Goal: Task Accomplishment & Management: Use online tool/utility

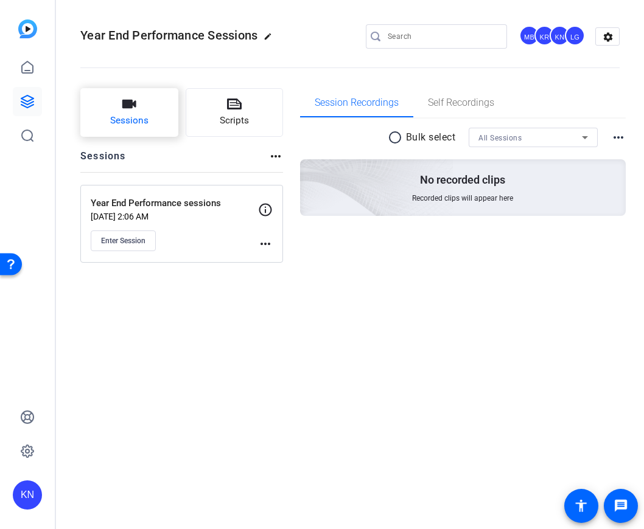
click at [155, 120] on button "Sessions" at bounding box center [129, 112] width 98 height 49
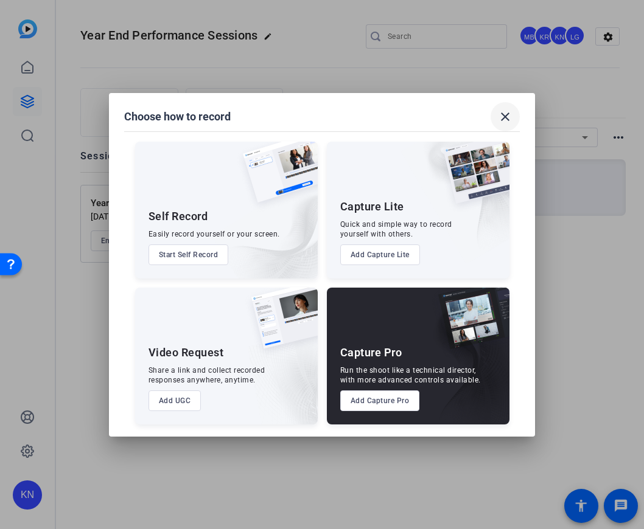
click at [512, 113] on mat-icon "close" at bounding box center [505, 117] width 15 height 15
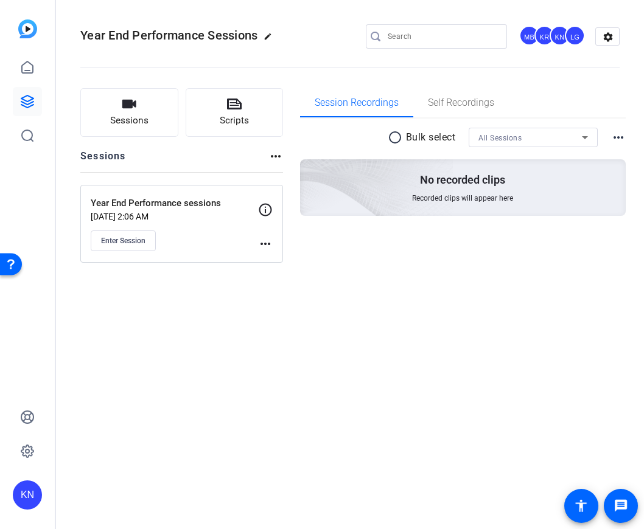
click at [553, 32] on div "KN" at bounding box center [559, 36] width 20 height 20
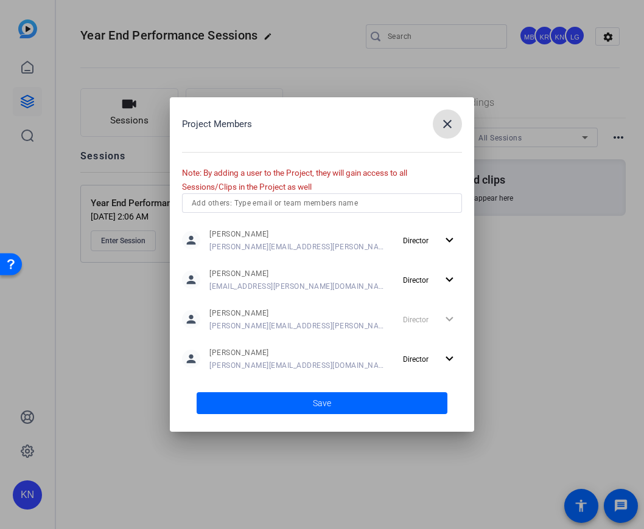
click at [454, 122] on mat-icon "close" at bounding box center [447, 124] width 15 height 15
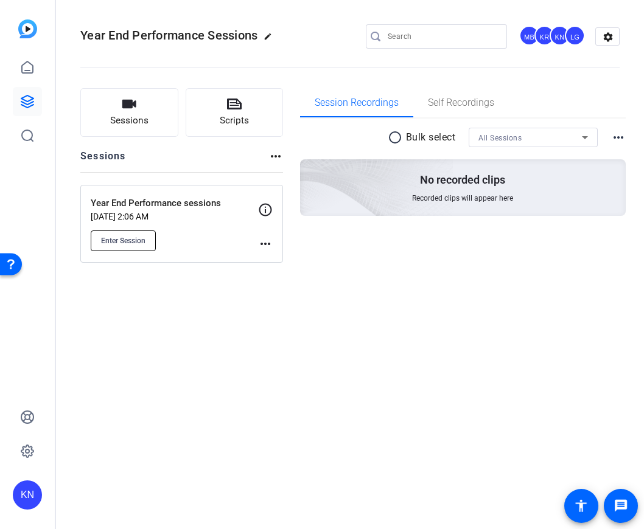
click at [132, 241] on span "Enter Session" at bounding box center [123, 241] width 44 height 10
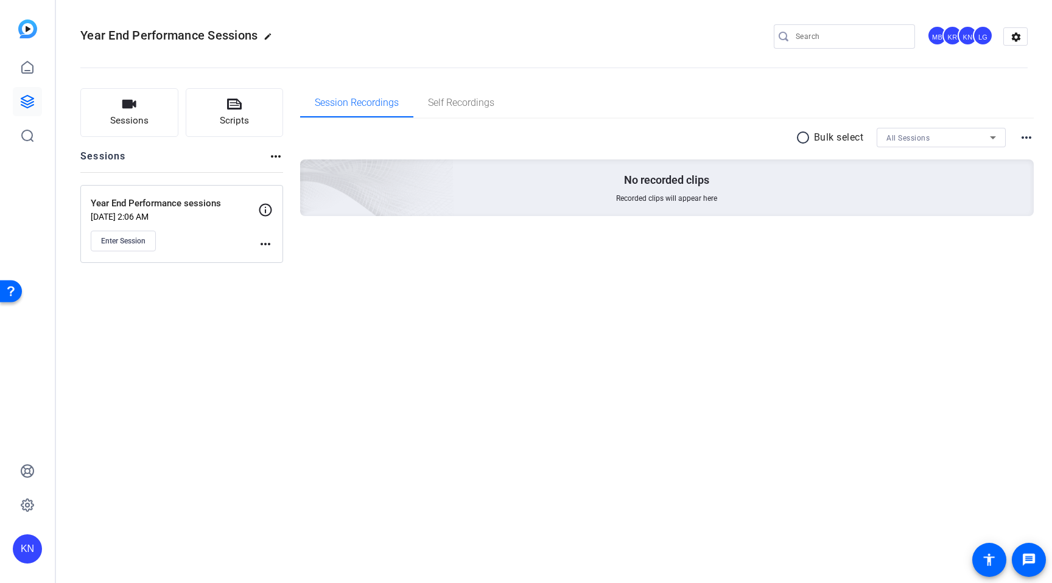
click at [643, 33] on div "KN" at bounding box center [967, 36] width 20 height 20
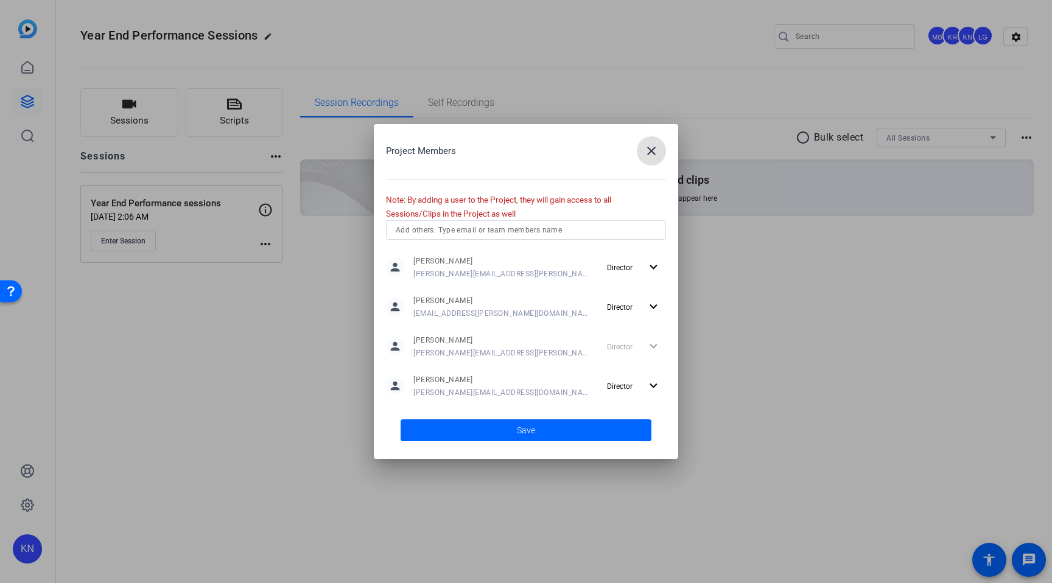
click at [632, 153] on div "Project Members close" at bounding box center [526, 150] width 280 height 29
click at [643, 148] on mat-icon "close" at bounding box center [651, 151] width 15 height 15
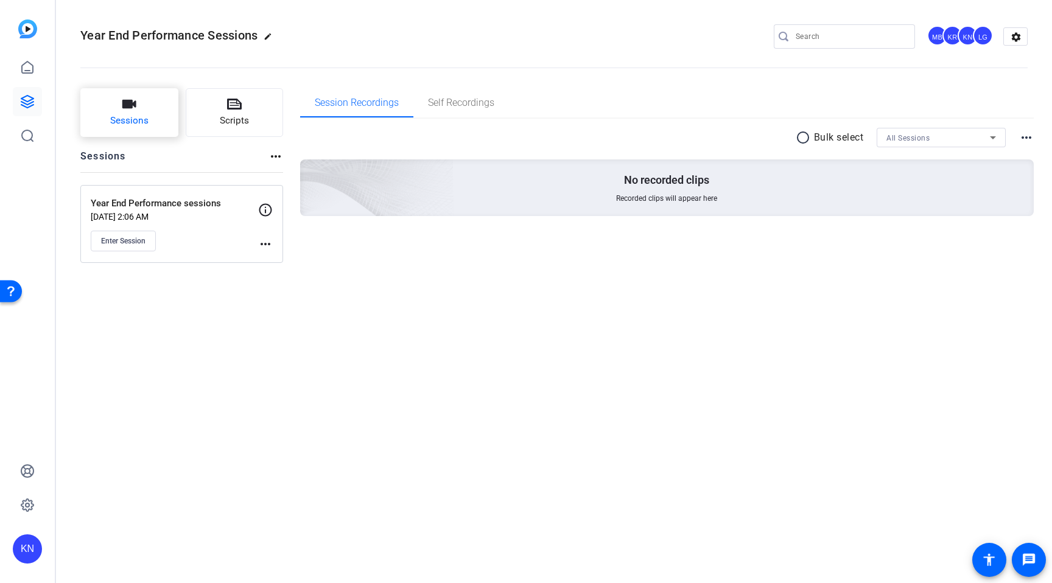
click at [159, 118] on button "Sessions" at bounding box center [129, 112] width 98 height 49
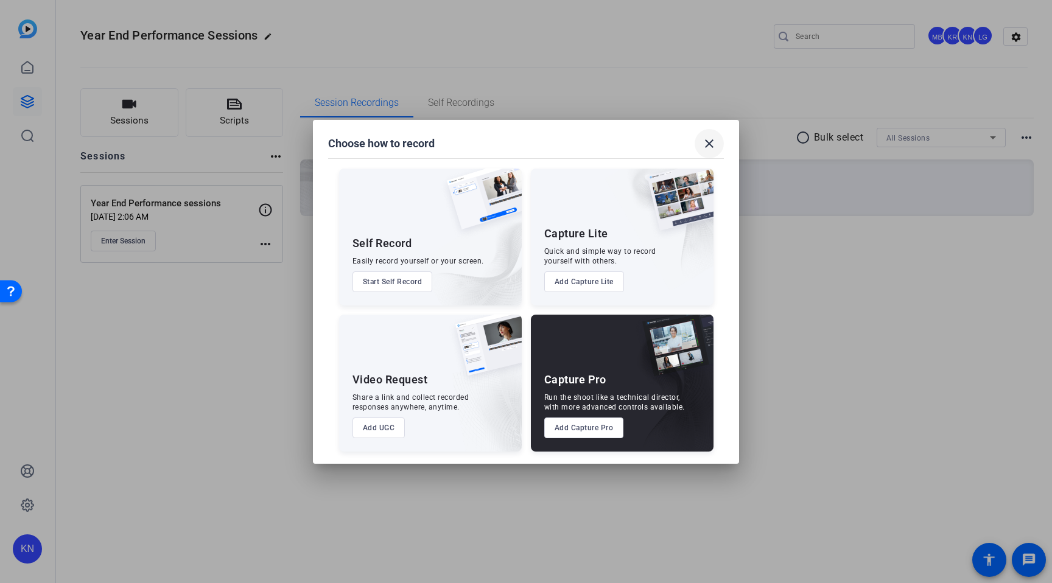
click at [643, 138] on span at bounding box center [708, 143] width 29 height 29
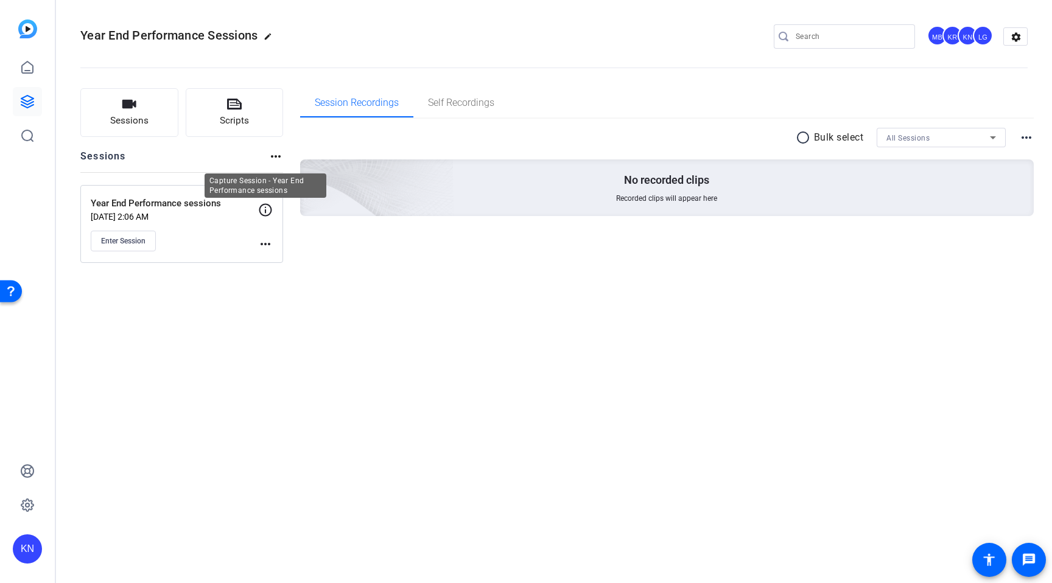
click at [263, 211] on icon at bounding box center [265, 210] width 15 height 15
click at [527, 21] on div "Year End Performance Sessions edit MB KR KN LG settings" at bounding box center [553, 37] width 947 height 92
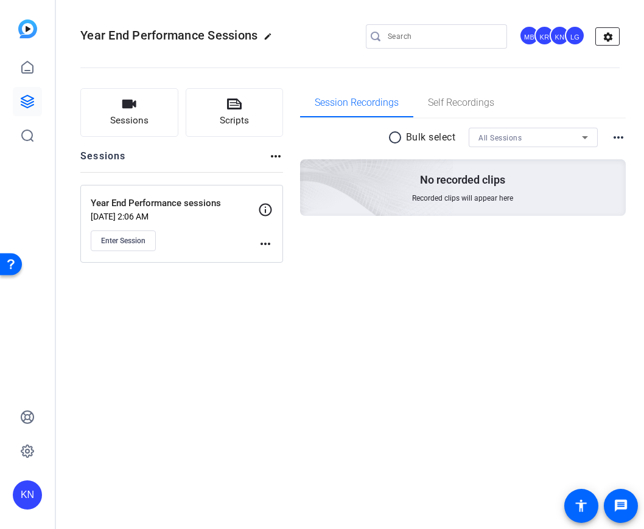
click at [605, 41] on mat-icon "settings" at bounding box center [608, 37] width 24 height 18
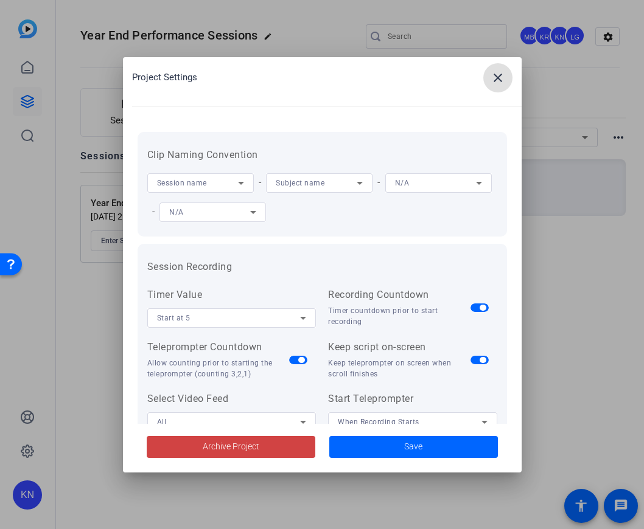
click at [495, 79] on mat-icon "close" at bounding box center [497, 78] width 15 height 15
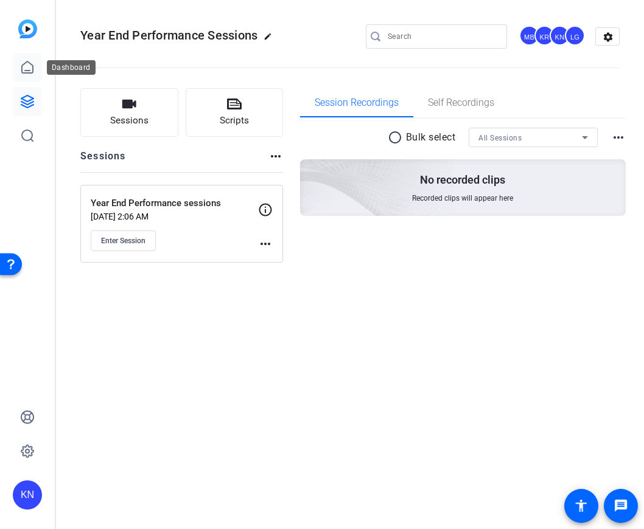
click at [35, 62] on link at bounding box center [27, 67] width 29 height 29
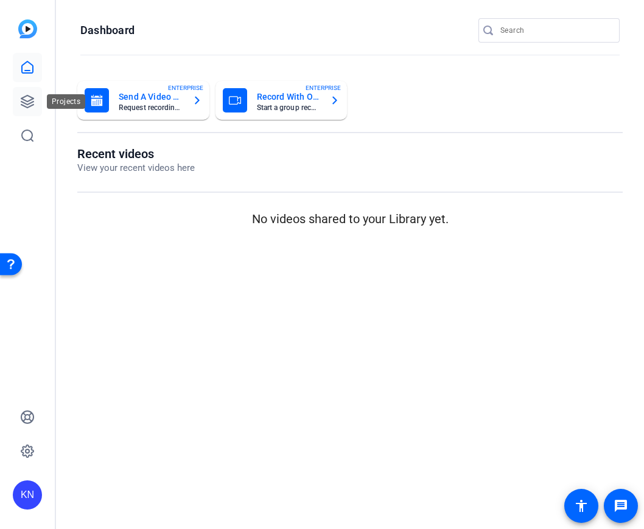
click at [28, 102] on icon at bounding box center [27, 101] width 15 height 15
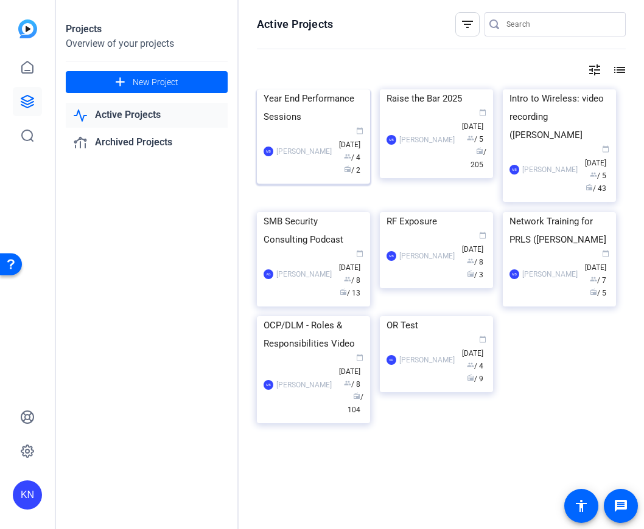
click at [333, 89] on img at bounding box center [313, 89] width 113 height 0
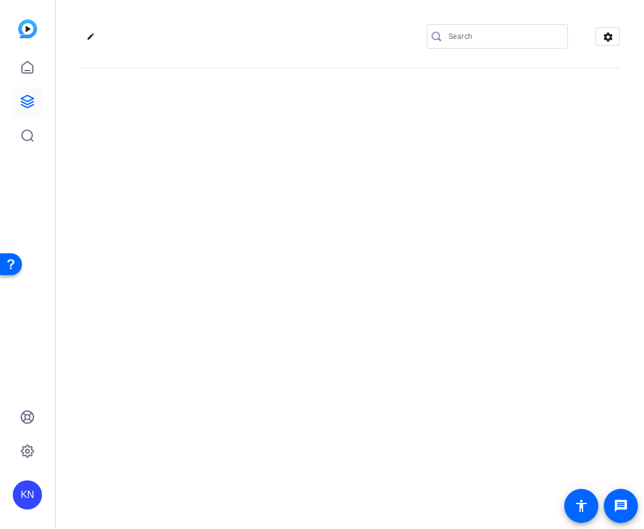
click at [333, 120] on div "edit settings" at bounding box center [350, 264] width 588 height 529
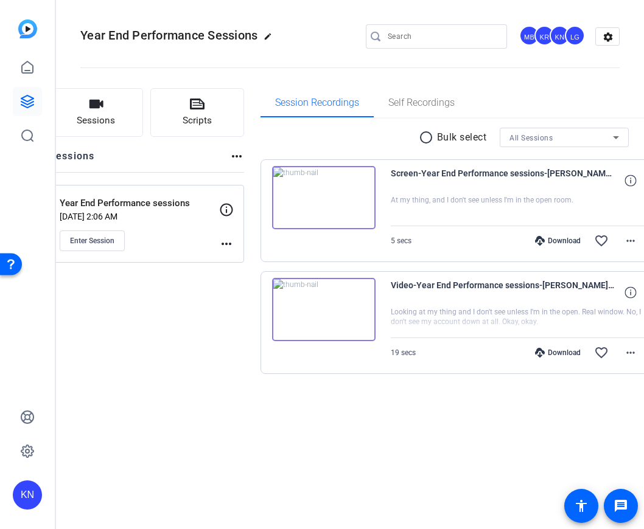
click at [357, 76] on openreel-divider-bar at bounding box center [349, 64] width 539 height 37
click at [234, 247] on mat-icon "more_horiz" at bounding box center [226, 244] width 15 height 15
click at [204, 276] on div at bounding box center [322, 264] width 644 height 529
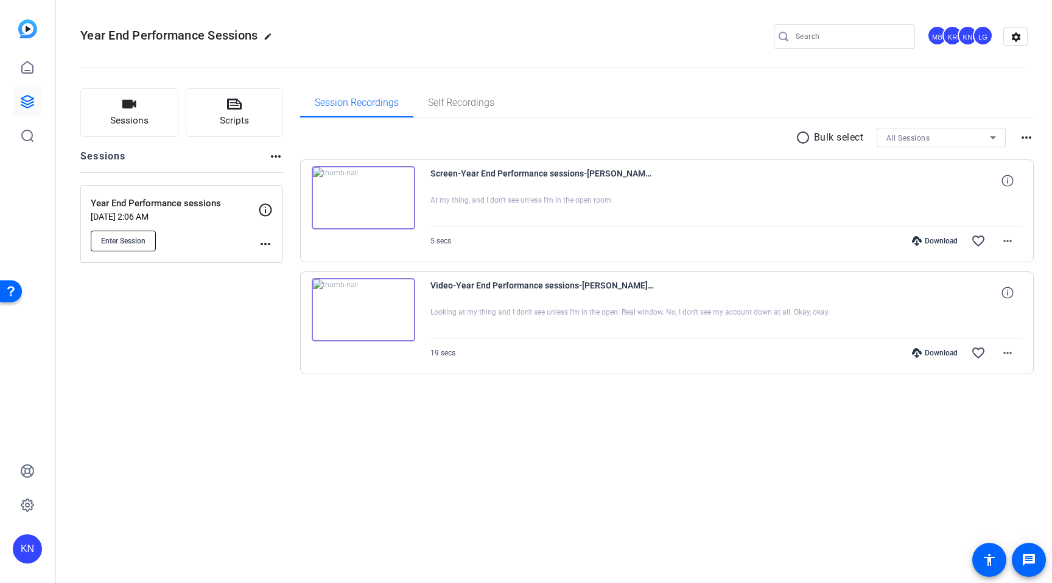
click at [141, 243] on span "Enter Session" at bounding box center [123, 241] width 44 height 10
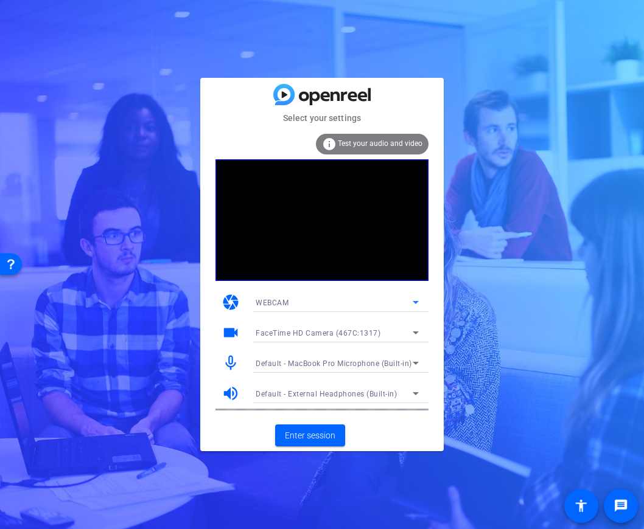
click at [364, 301] on div "WEBCAM" at bounding box center [334, 302] width 157 height 15
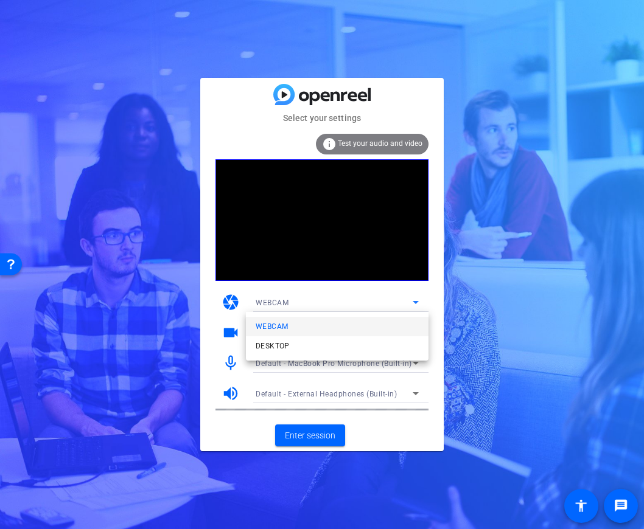
click at [517, 298] on div at bounding box center [322, 264] width 644 height 529
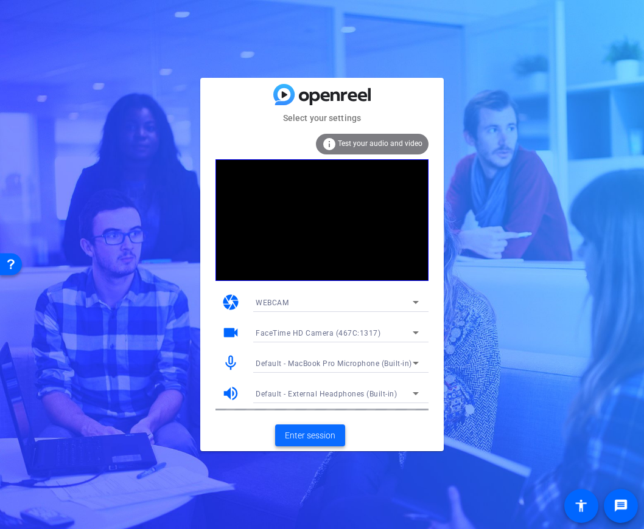
click at [305, 433] on span "Enter session" at bounding box center [310, 436] width 51 height 13
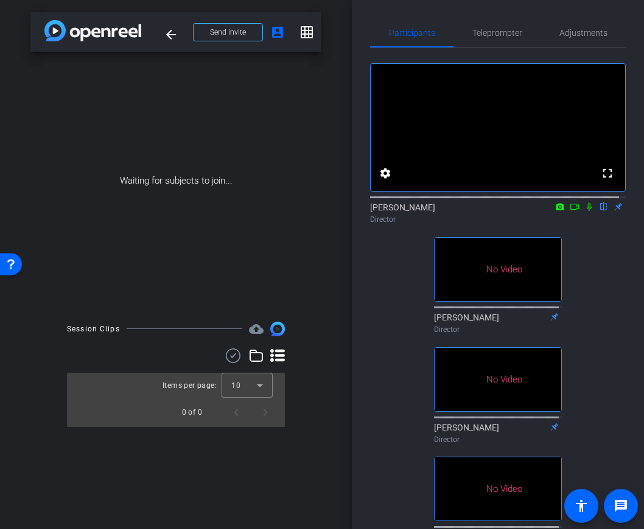
click at [556, 210] on icon at bounding box center [560, 206] width 8 height 7
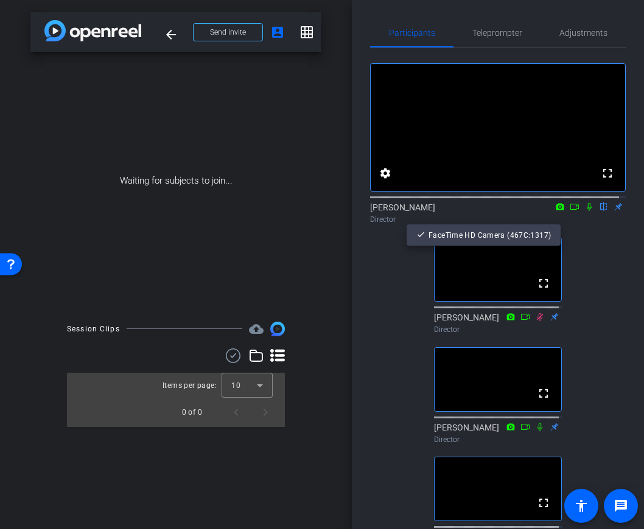
click at [554, 221] on div at bounding box center [322, 264] width 644 height 529
click at [556, 210] on icon at bounding box center [560, 206] width 8 height 7
click at [554, 221] on div at bounding box center [322, 264] width 644 height 529
click at [571, 210] on icon at bounding box center [574, 207] width 9 height 6
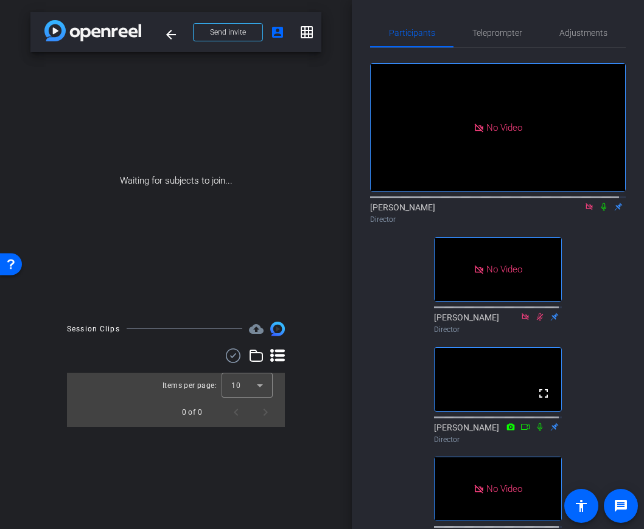
click at [599, 211] on icon at bounding box center [604, 207] width 10 height 9
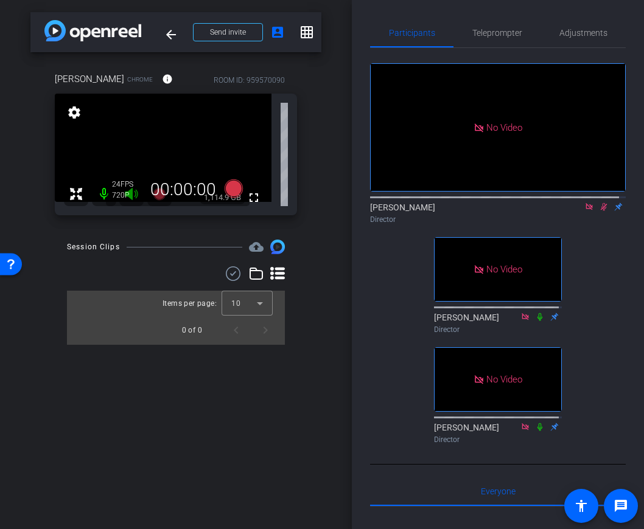
click at [599, 211] on icon at bounding box center [604, 207] width 10 height 9
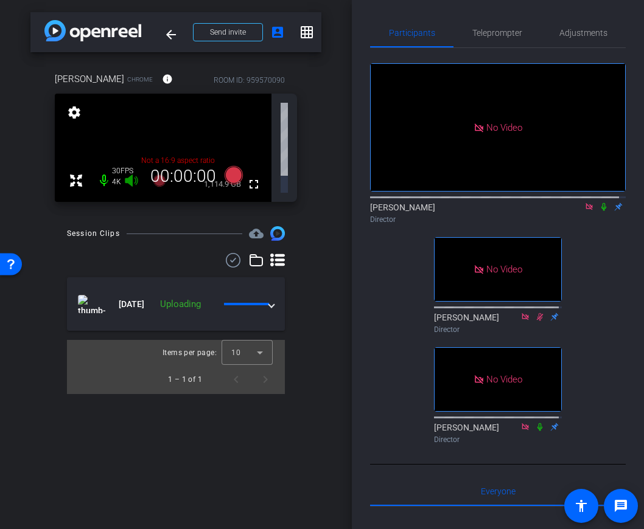
click at [601, 211] on icon at bounding box center [603, 207] width 5 height 8
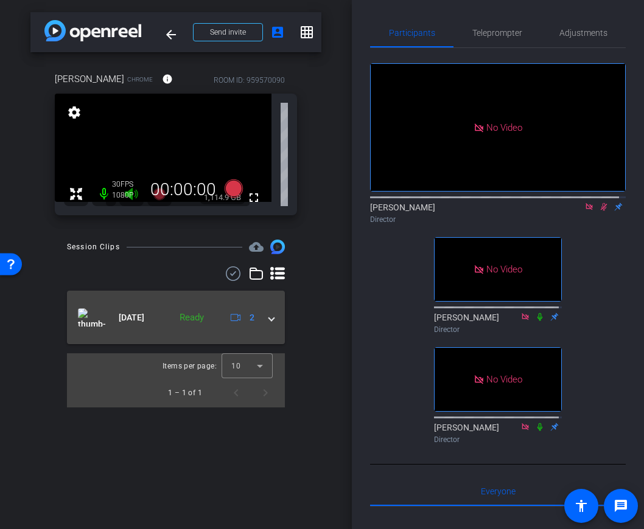
click at [273, 319] on span at bounding box center [271, 318] width 5 height 13
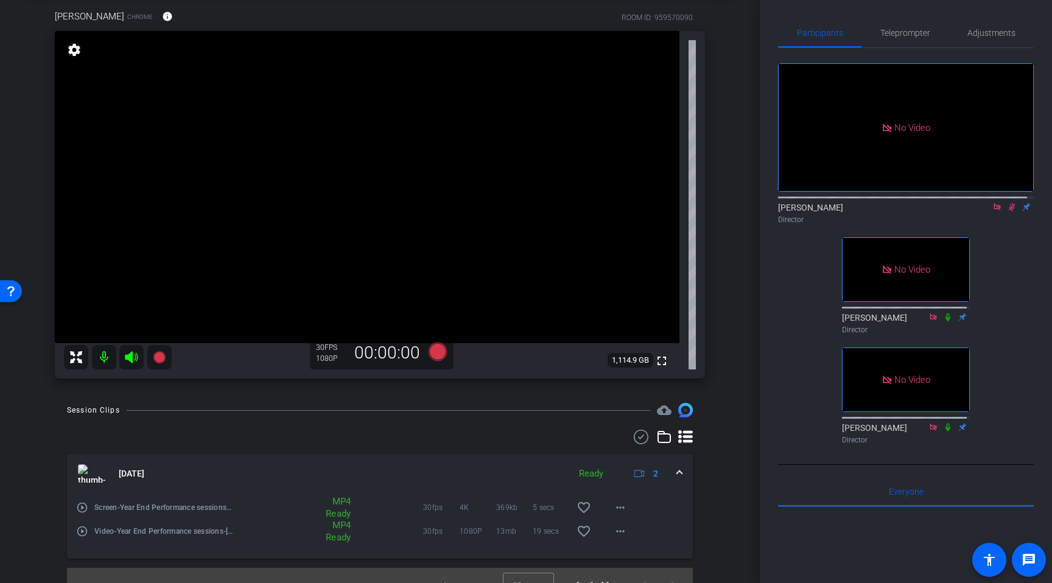
scroll to position [82, 0]
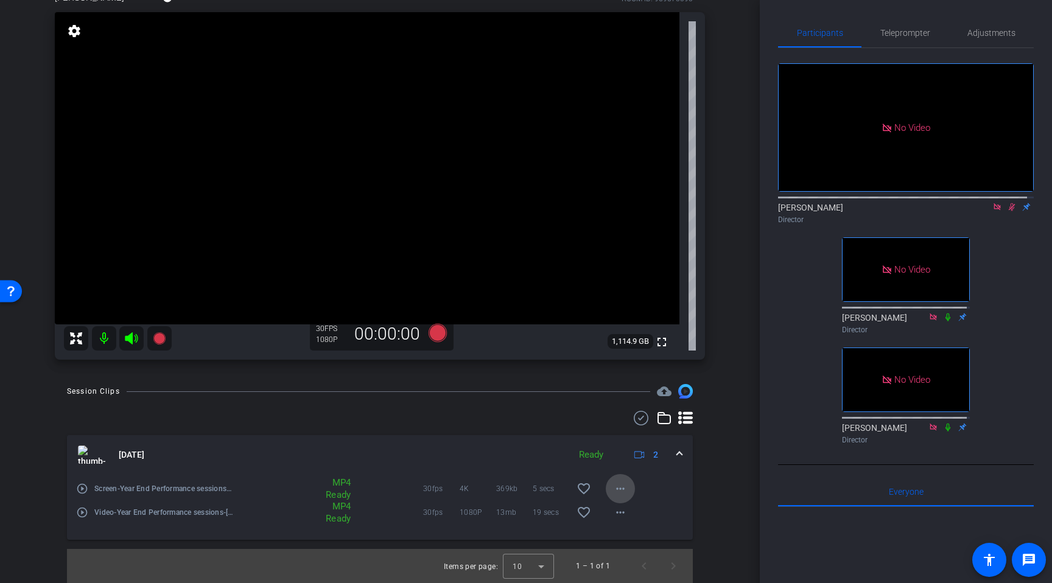
click at [618, 486] on mat-icon "more_horiz" at bounding box center [620, 488] width 15 height 15
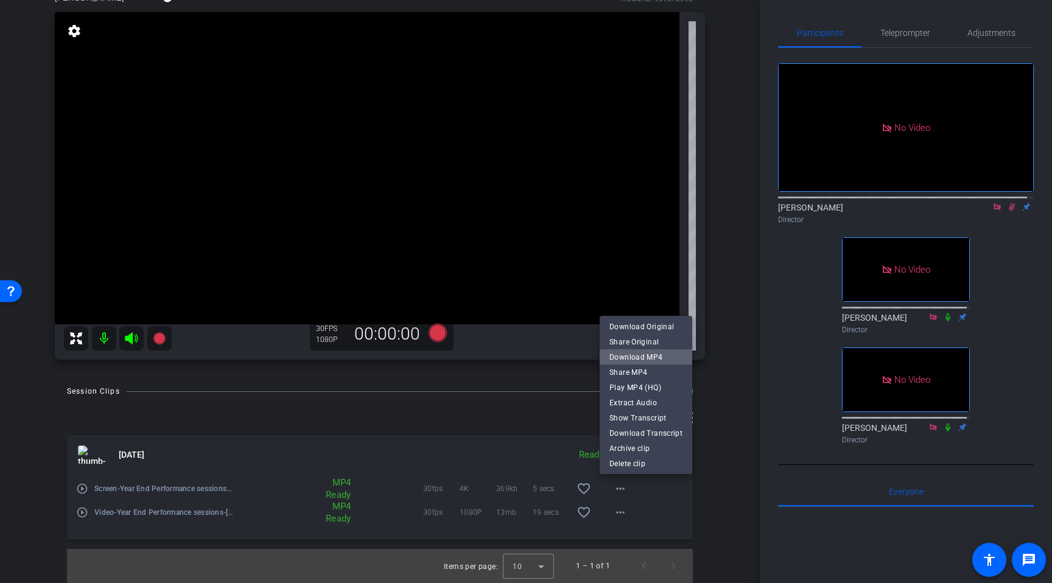
click at [643, 357] on span "Download MP4" at bounding box center [645, 356] width 73 height 15
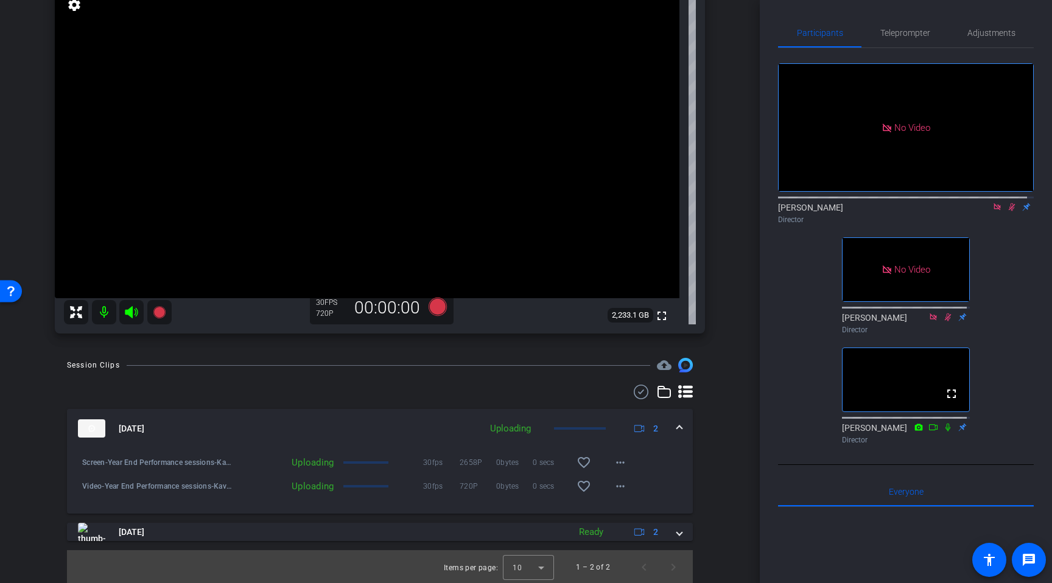
scroll to position [109, 0]
click at [643, 425] on mat-expansion-panel-header "Sep 17, 2025 Uploading 2" at bounding box center [380, 427] width 626 height 39
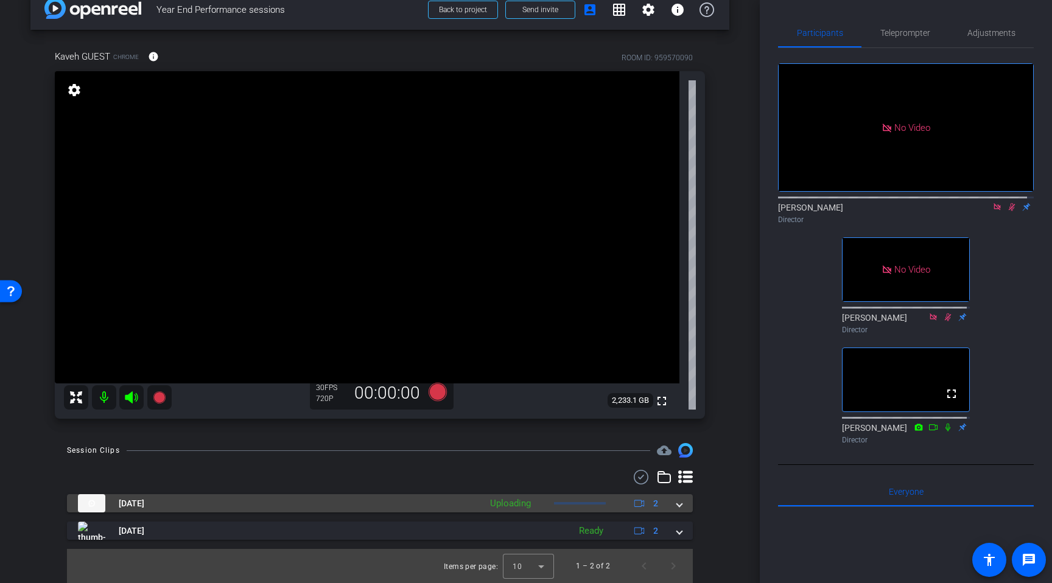
click at [643, 506] on span at bounding box center [679, 503] width 5 height 13
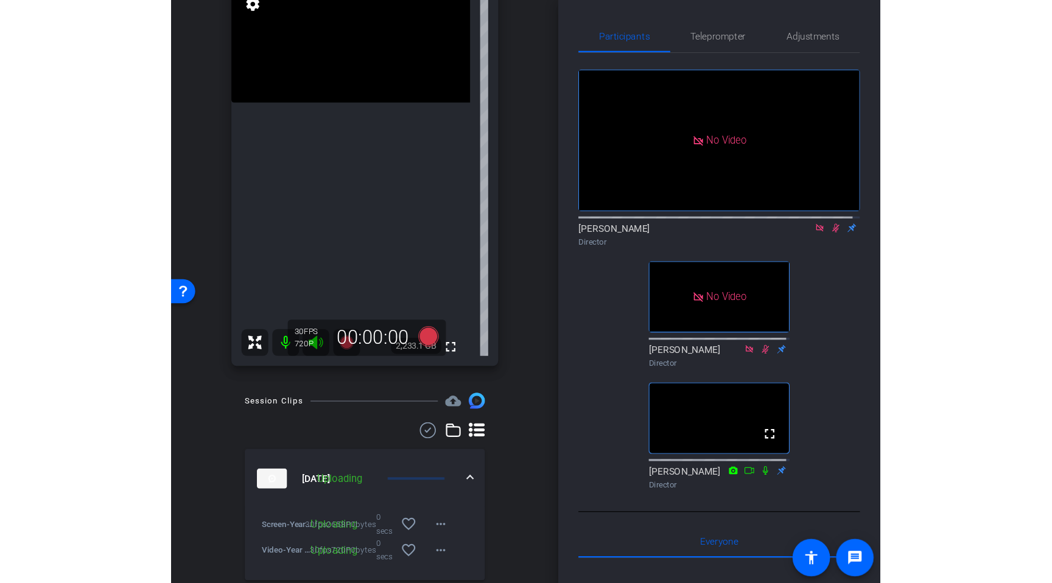
scroll to position [0, 0]
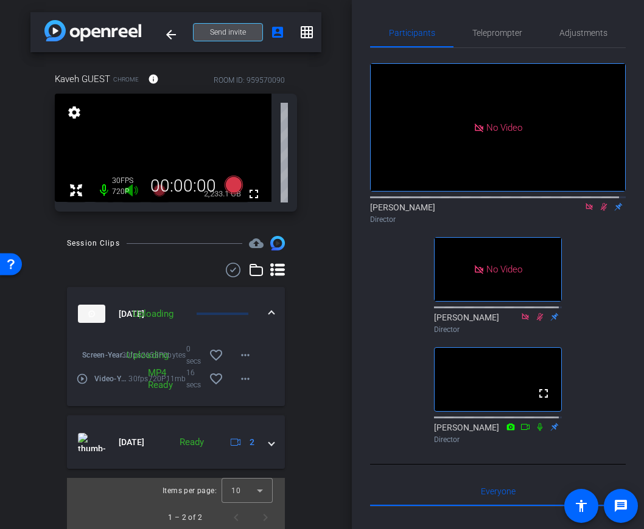
click at [231, 35] on span "Send invite" at bounding box center [228, 32] width 36 height 10
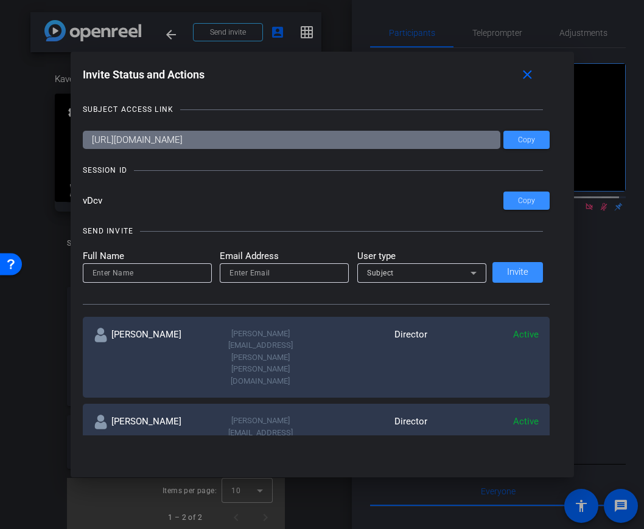
drag, startPoint x: 375, startPoint y: 142, endPoint x: 172, endPoint y: 140, distance: 203.3
click at [172, 140] on input "https://capture.openreel.com/subject/MODE_OTP?otp=vDcv" at bounding box center [291, 140] width 417 height 18
click at [518, 141] on span "Copy" at bounding box center [526, 140] width 17 height 9
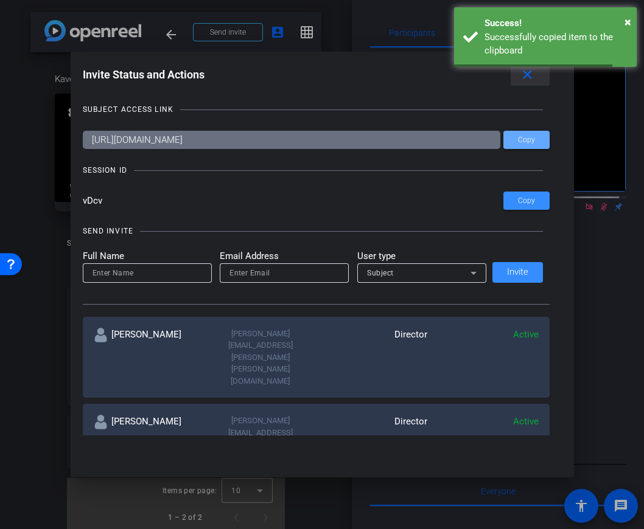
click at [529, 77] on mat-icon "close" at bounding box center [527, 75] width 15 height 15
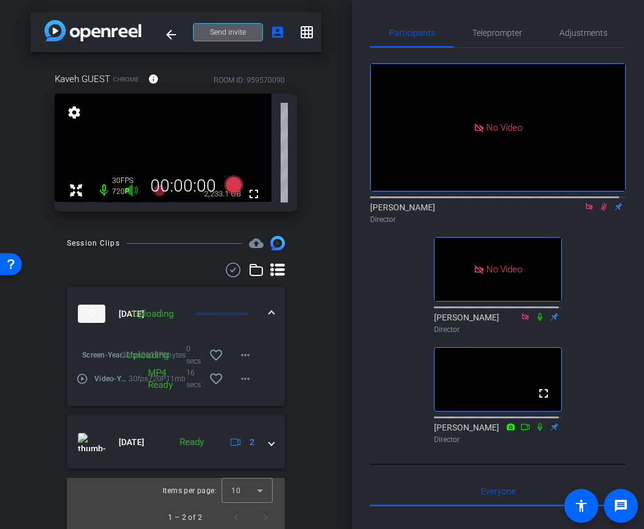
click at [599, 211] on icon at bounding box center [604, 207] width 10 height 9
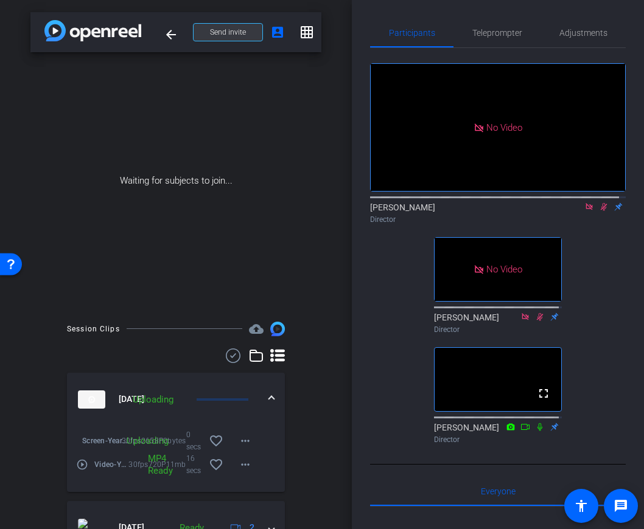
click at [251, 32] on span at bounding box center [228, 32] width 69 height 29
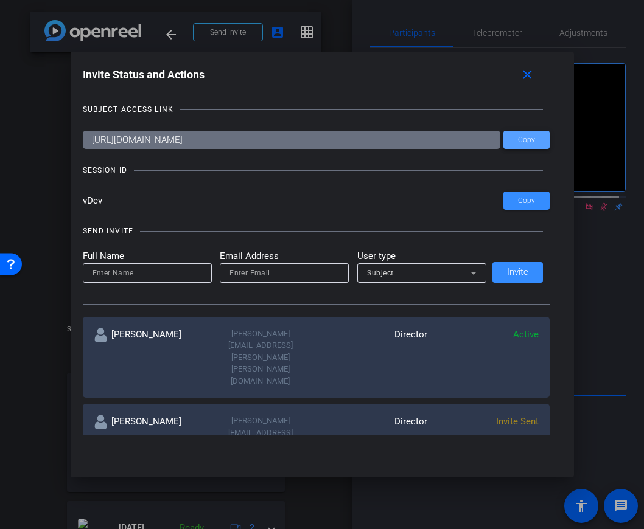
click at [522, 136] on span "Copy" at bounding box center [526, 140] width 17 height 9
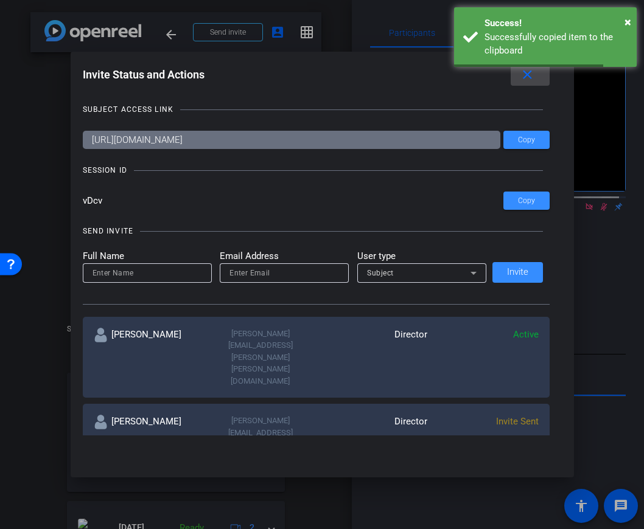
click at [529, 77] on mat-icon "close" at bounding box center [527, 75] width 15 height 15
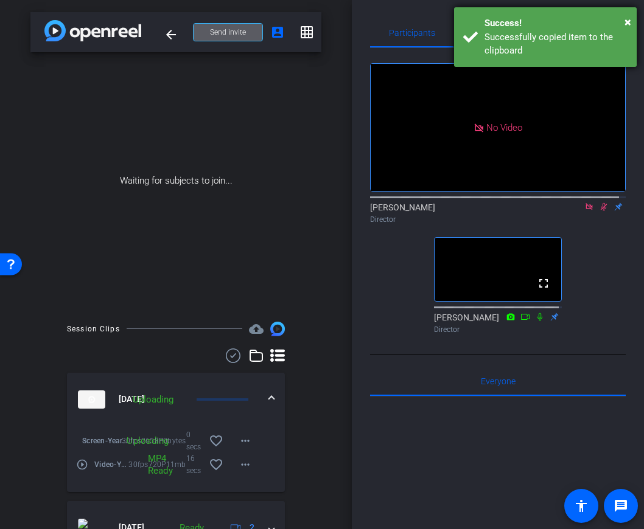
click at [624, 18] on div "Success!" at bounding box center [555, 23] width 143 height 14
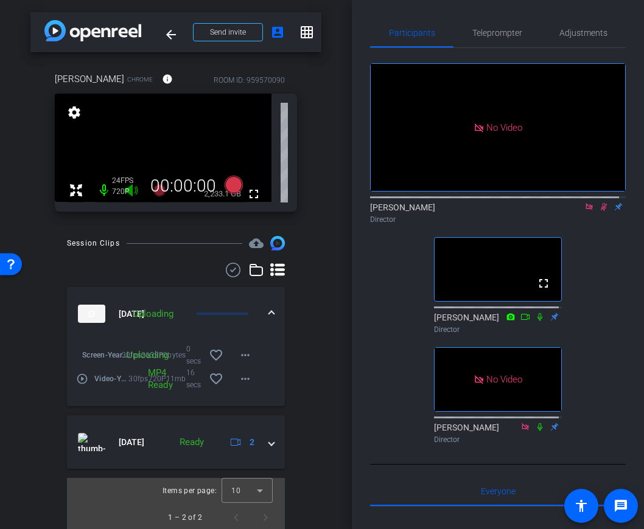
click at [399, 283] on div "No Video Kenny Nicodemus Director fullscreen Michael Barbieri Director No Video…" at bounding box center [498, 248] width 256 height 401
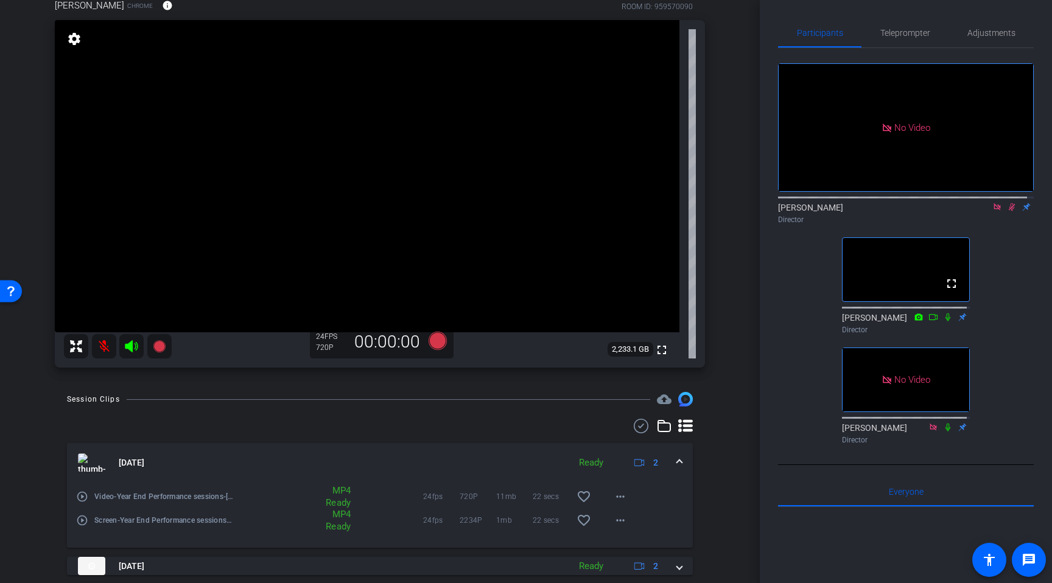
scroll to position [164, 0]
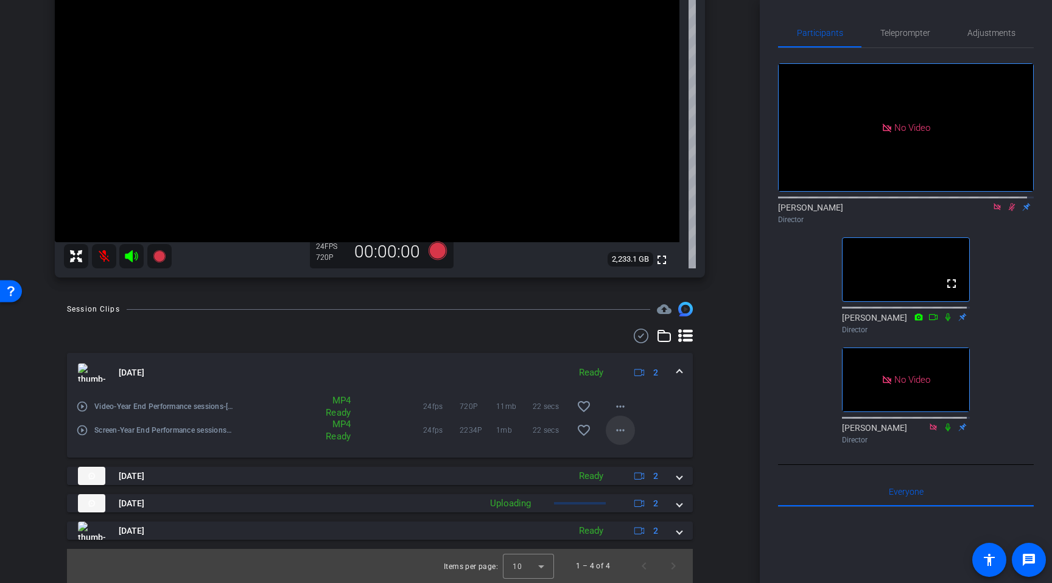
click at [621, 430] on mat-icon "more_horiz" at bounding box center [620, 430] width 15 height 15
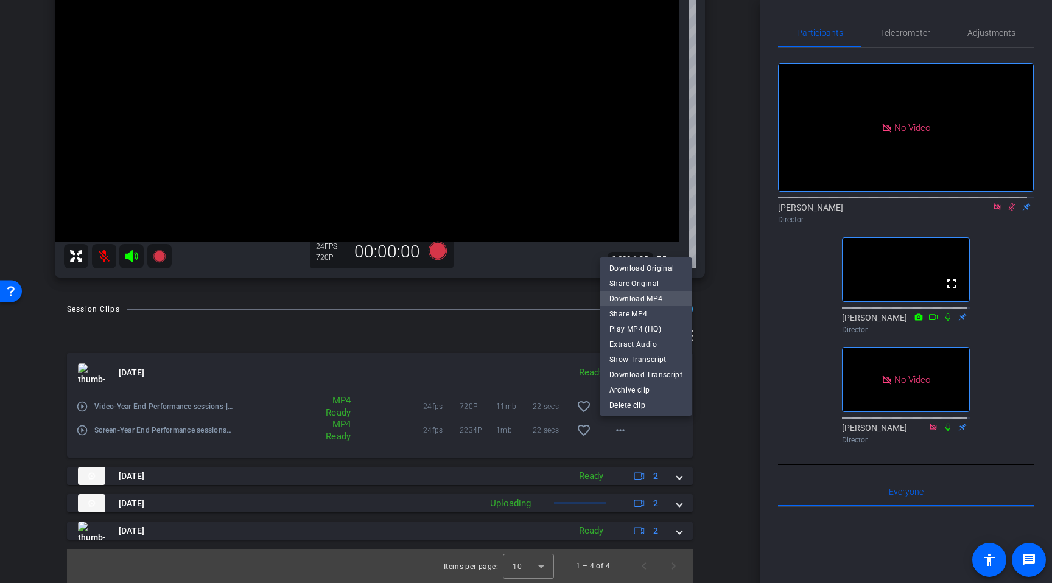
click at [643, 298] on span "Download MP4" at bounding box center [645, 298] width 73 height 15
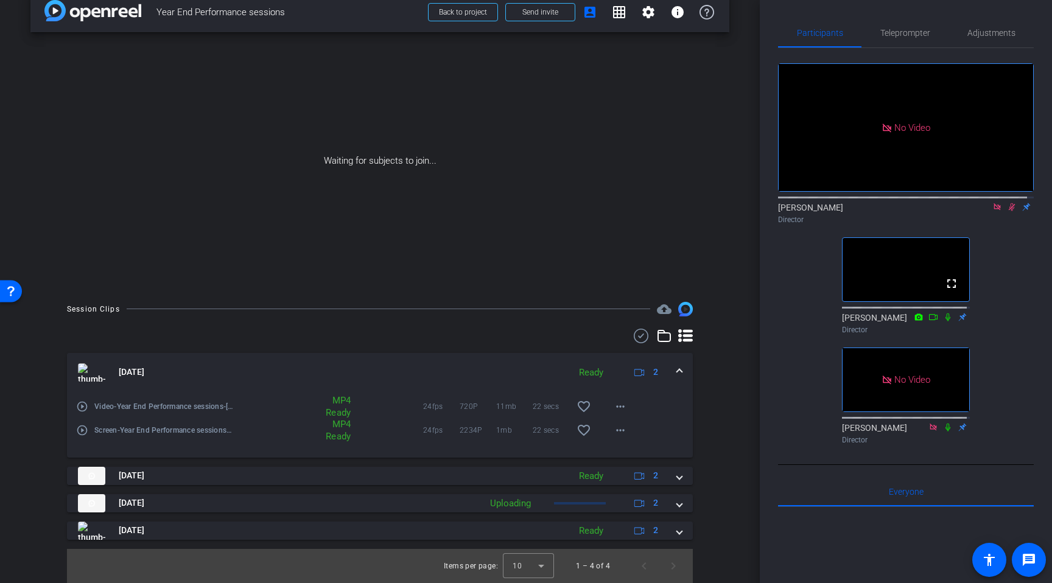
scroll to position [20, 0]
click at [643, 211] on icon at bounding box center [1011, 207] width 7 height 8
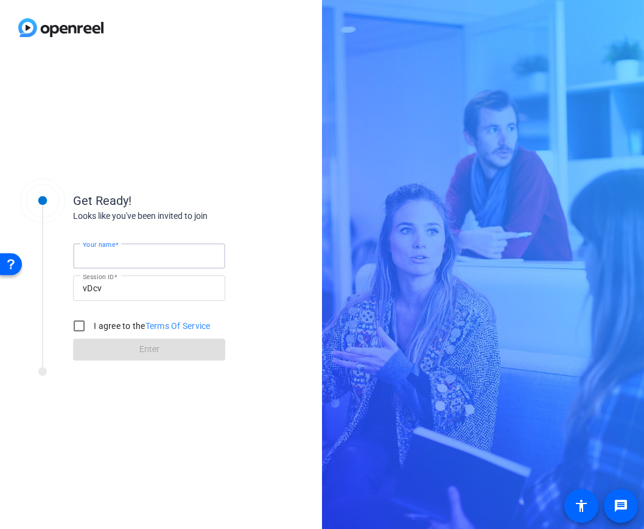
click at [161, 255] on input "Your name" at bounding box center [149, 256] width 133 height 15
click at [80, 322] on input "I agree to the Terms Of Service" at bounding box center [79, 326] width 24 height 24
checkbox input "true"
click at [131, 257] on input "Your name" at bounding box center [149, 256] width 133 height 15
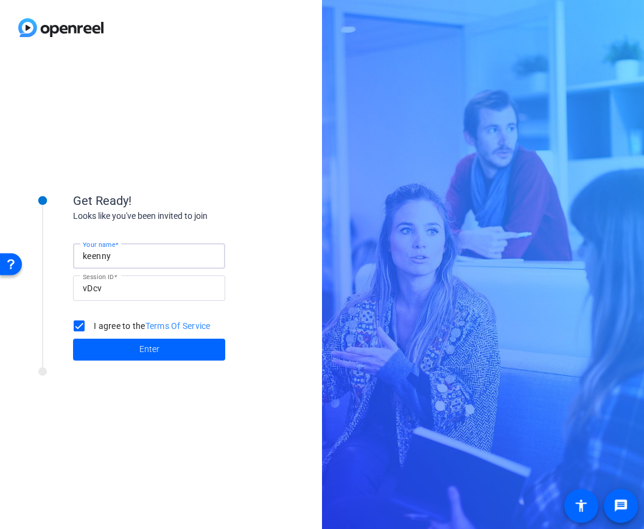
type input "keenny"
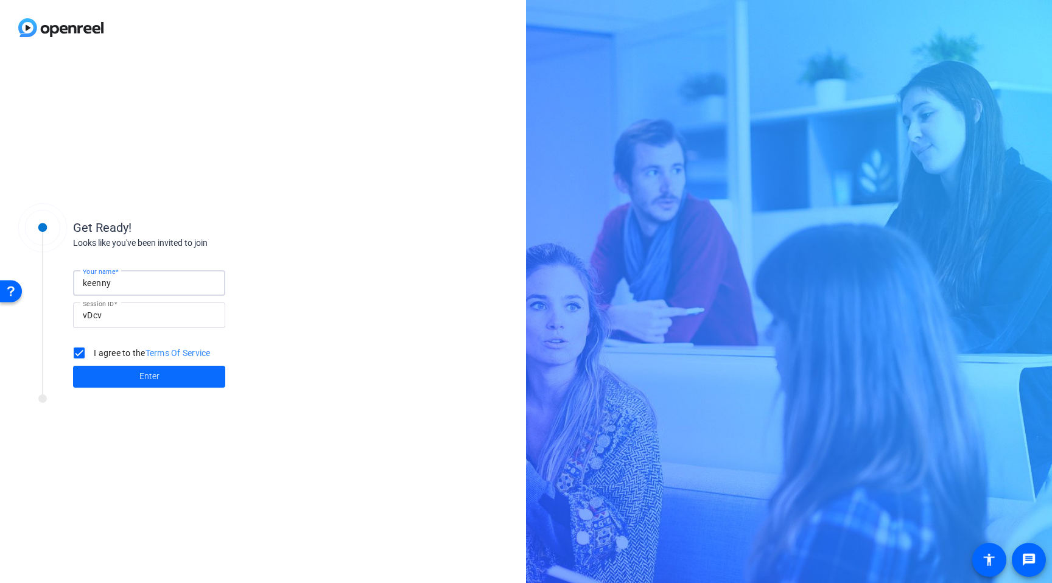
click at [149, 382] on span "Enter" at bounding box center [149, 376] width 20 height 13
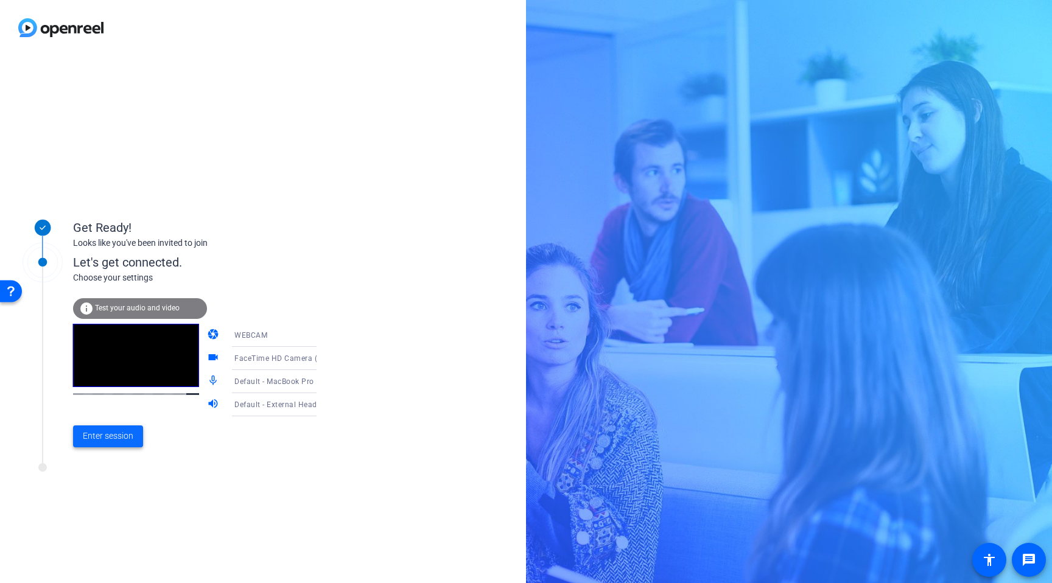
click at [108, 441] on span "Enter session" at bounding box center [108, 436] width 51 height 13
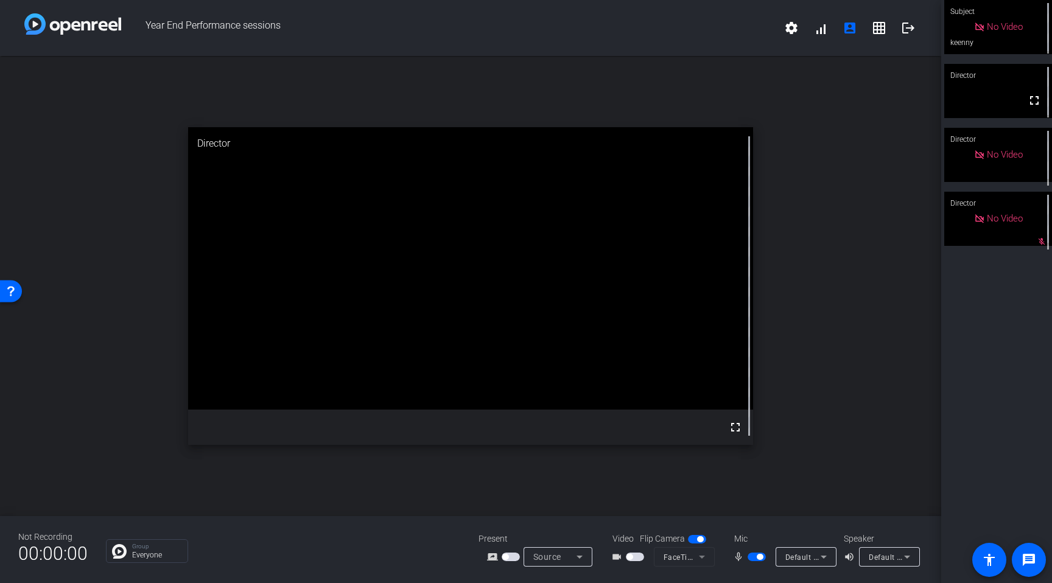
click at [631, 529] on span "button" at bounding box center [629, 557] width 6 height 6
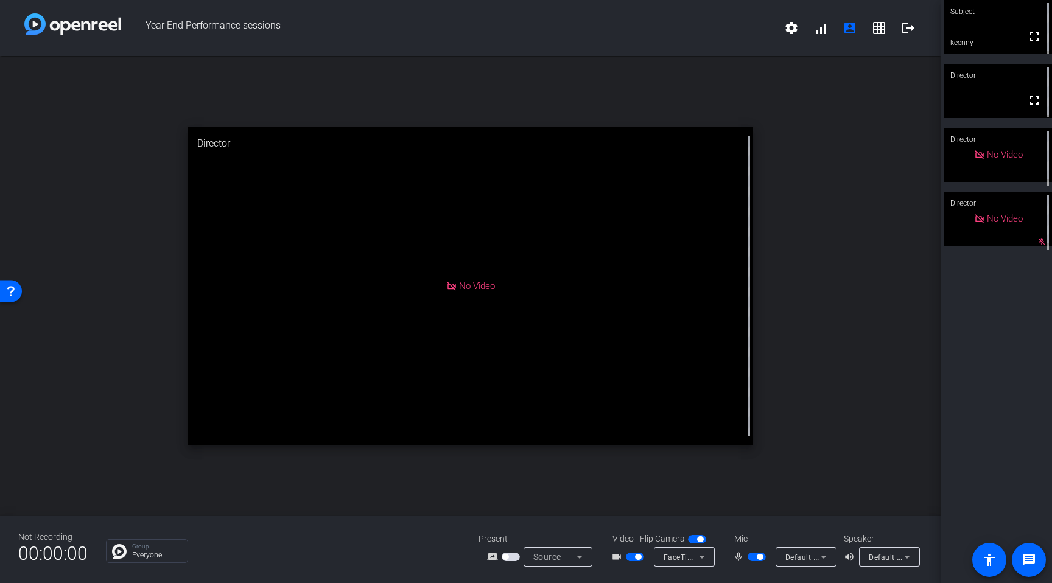
click at [583, 529] on icon at bounding box center [579, 556] width 15 height 15
click at [572, 508] on span "Screen Sharing" at bounding box center [554, 510] width 52 height 15
click at [573, 529] on icon at bounding box center [579, 556] width 15 height 15
click at [508, 529] on div at bounding box center [526, 291] width 1052 height 583
click at [512, 529] on span "button" at bounding box center [510, 557] width 18 height 9
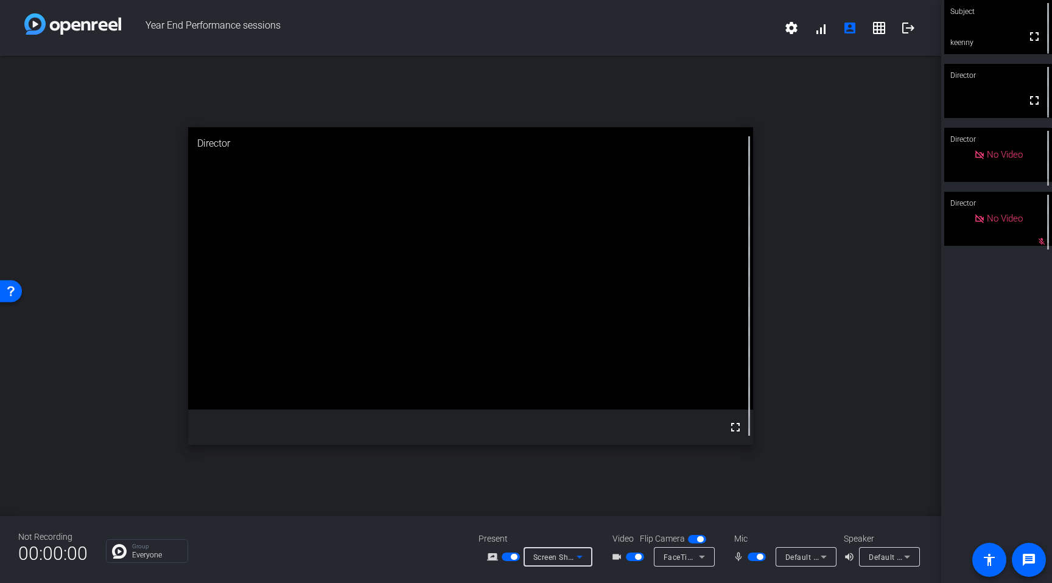
click at [539, 529] on span "Screen Sharing" at bounding box center [560, 557] width 54 height 10
click at [557, 511] on span "Screen Sharing" at bounding box center [554, 510] width 52 height 15
click at [514, 529] on span "button" at bounding box center [514, 557] width 6 height 6
click at [513, 529] on span "button" at bounding box center [510, 557] width 18 height 9
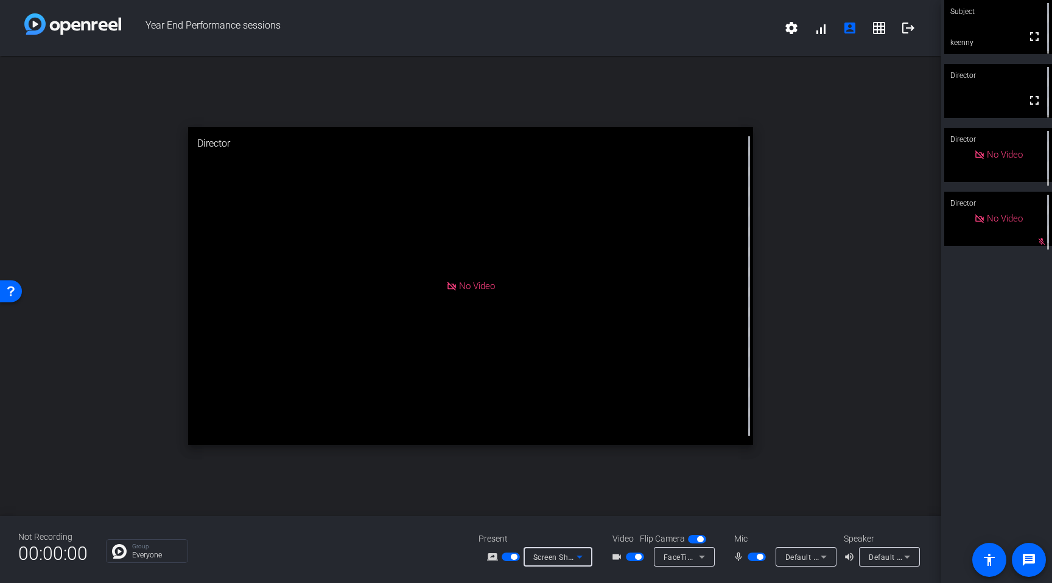
click at [579, 529] on icon at bounding box center [579, 556] width 15 height 15
click at [480, 529] on div at bounding box center [526, 291] width 1052 height 583
click at [643, 529] on span "Default - MacBook Pro Microphone (Built-in)" at bounding box center [863, 557] width 156 height 10
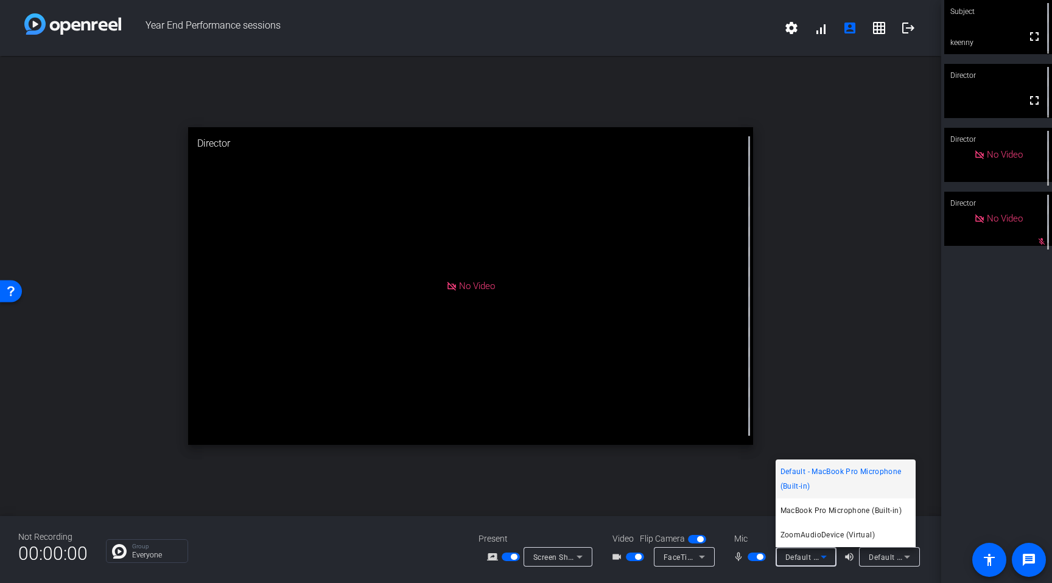
click at [643, 374] on div at bounding box center [526, 291] width 1052 height 583
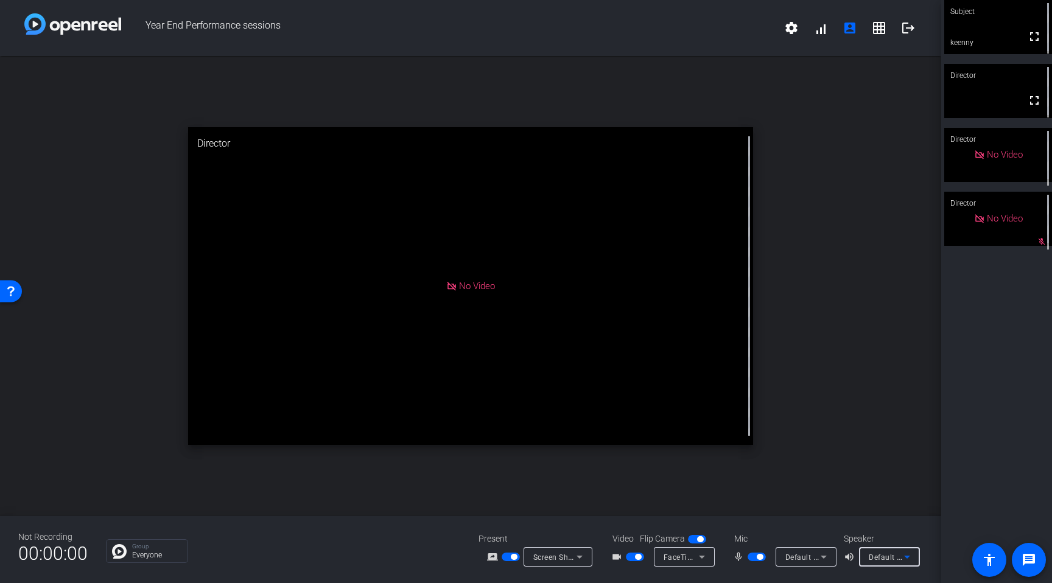
click at [643, 529] on icon at bounding box center [906, 556] width 15 height 15
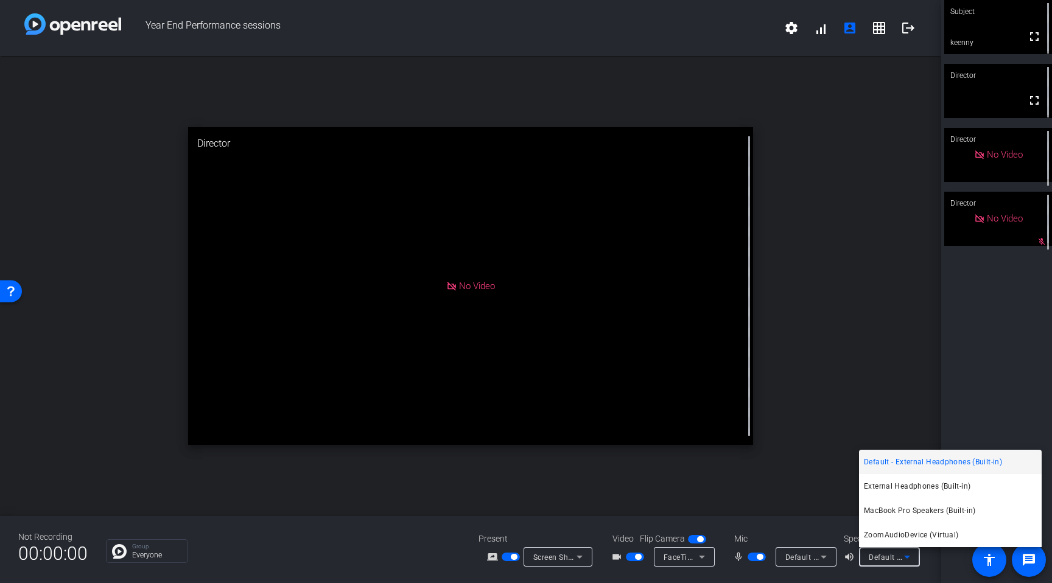
click at [643, 473] on div at bounding box center [526, 291] width 1052 height 583
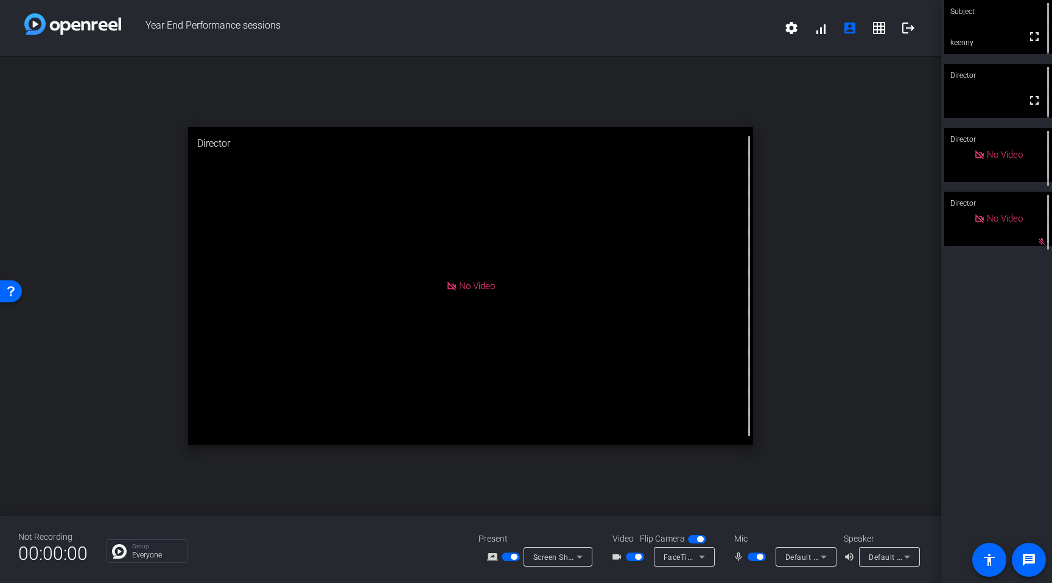
click at [643, 529] on span "button" at bounding box center [700, 539] width 6 height 6
click at [643, 529] on span "button" at bounding box center [697, 539] width 18 height 9
click at [561, 529] on span "Screen Sharing" at bounding box center [560, 557] width 54 height 10
click at [470, 529] on div at bounding box center [526, 291] width 1052 height 583
click at [514, 529] on span "button" at bounding box center [514, 557] width 6 height 6
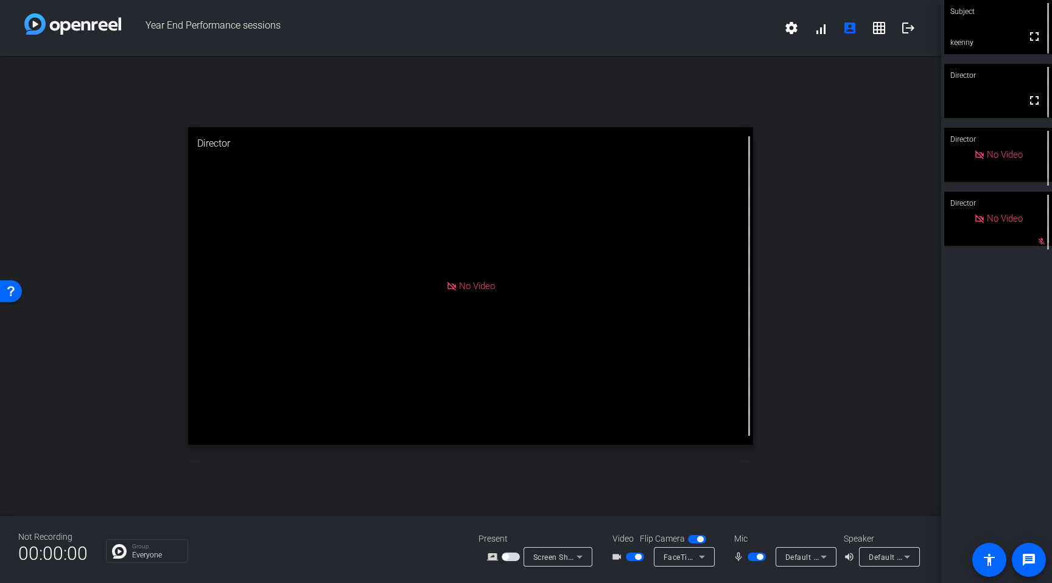
click at [515, 529] on span "button" at bounding box center [510, 557] width 18 height 9
